Goal: Find specific page/section: Find specific page/section

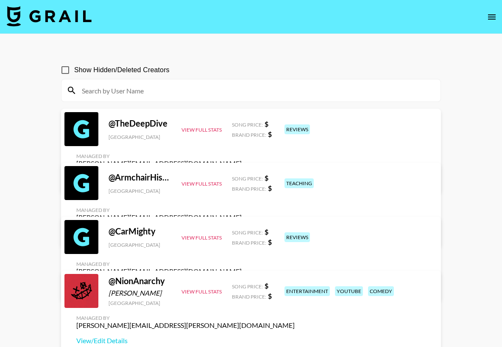
click at [104, 94] on input at bounding box center [256, 91] width 359 height 14
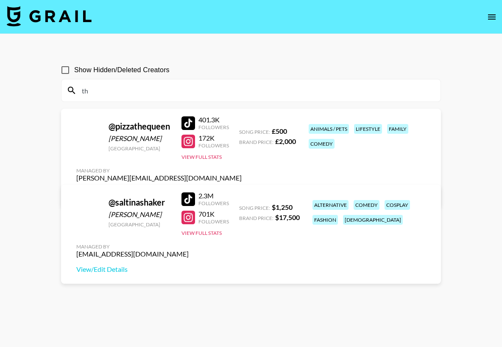
type input "t"
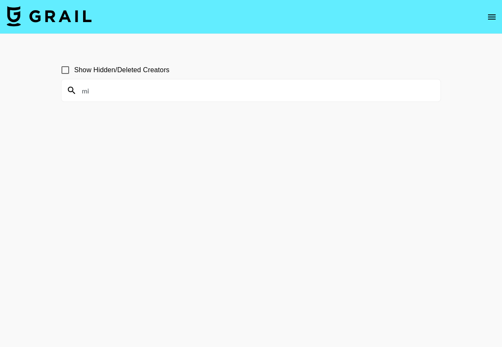
type input "m"
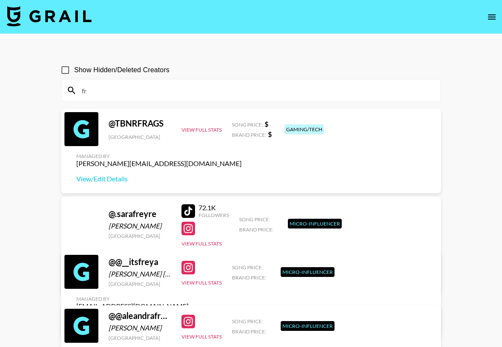
type input "f"
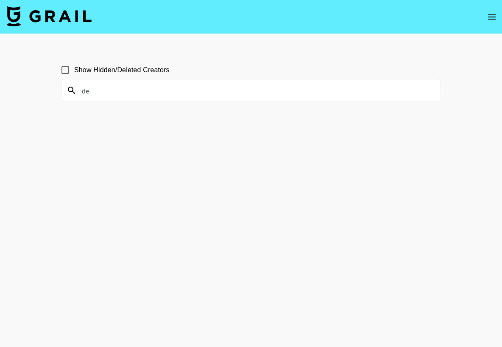
type input "d"
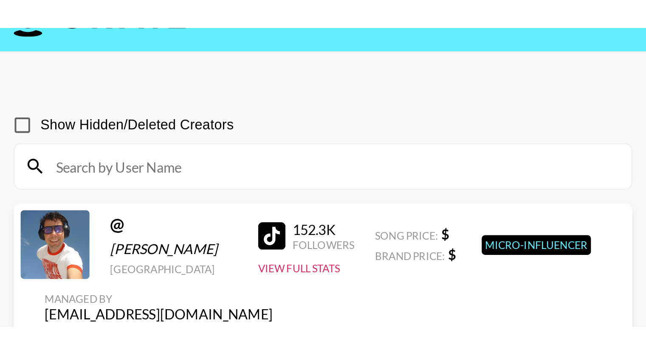
scroll to position [22, 0]
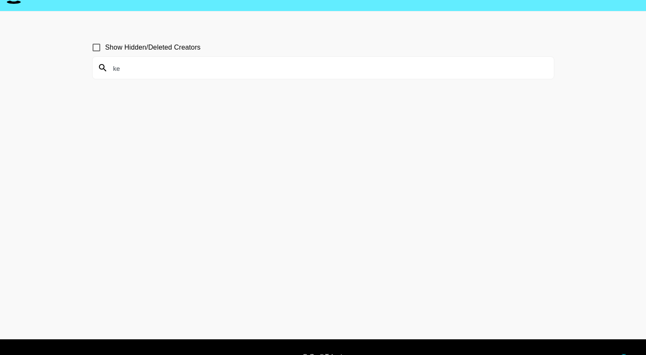
type input "k"
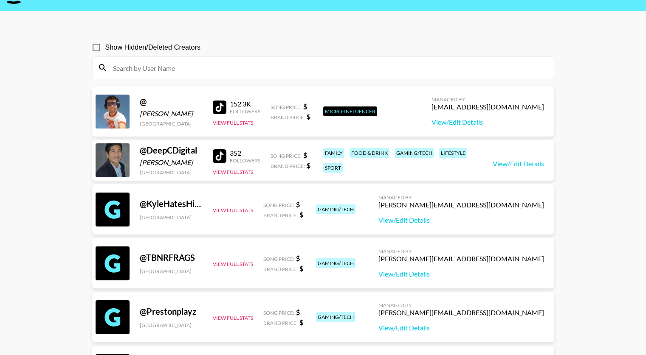
scroll to position [26, 0]
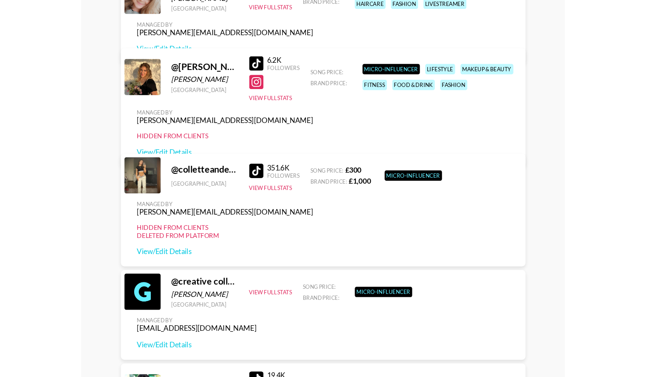
scroll to position [117, 0]
